Goal: Transaction & Acquisition: Book appointment/travel/reservation

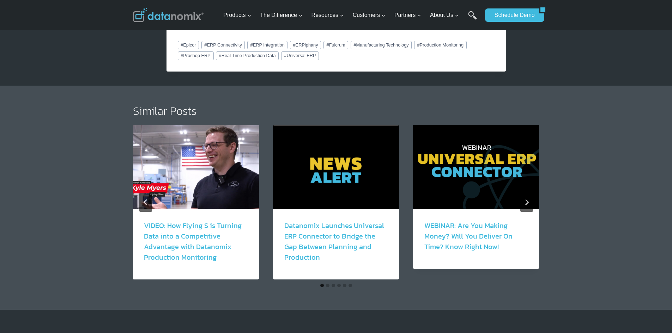
scroll to position [1199, 0]
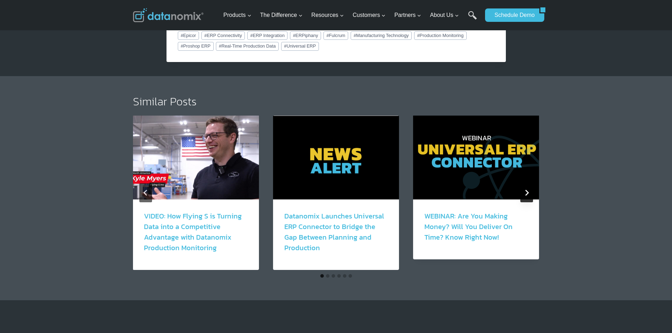
click at [524, 190] on icon "Next" at bounding box center [526, 193] width 6 height 6
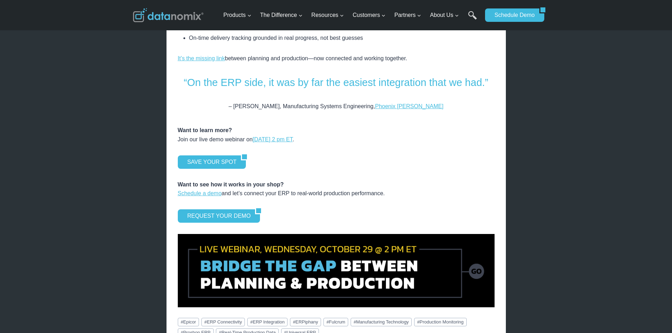
scroll to position [917, 0]
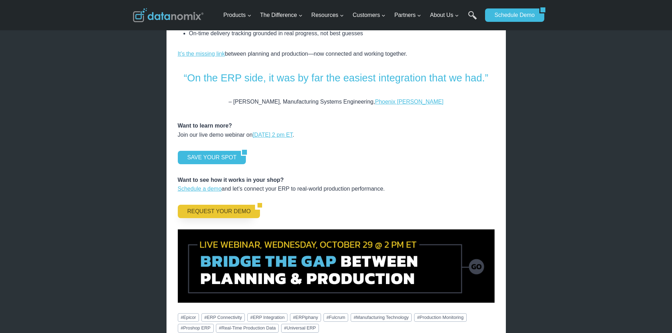
click at [216, 205] on link "REQUEST YOUR DEMO" at bounding box center [217, 211] width 78 height 13
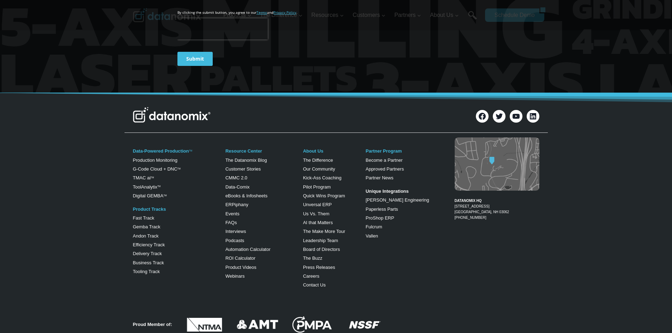
scroll to position [388, 0]
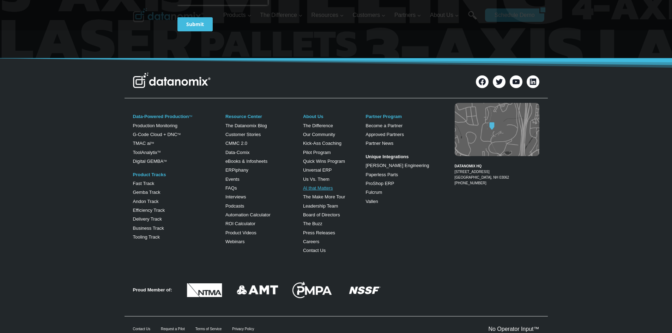
click at [322, 188] on link "AI that Matters" at bounding box center [318, 187] width 30 height 5
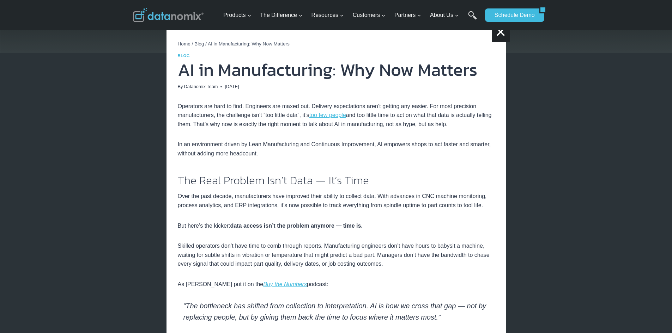
scroll to position [176, 0]
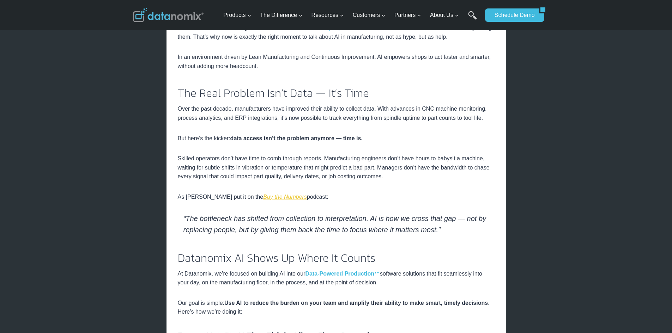
click at [279, 197] on em "Buy the Numbers" at bounding box center [285, 197] width 44 height 6
